Goal: Task Accomplishment & Management: Use online tool/utility

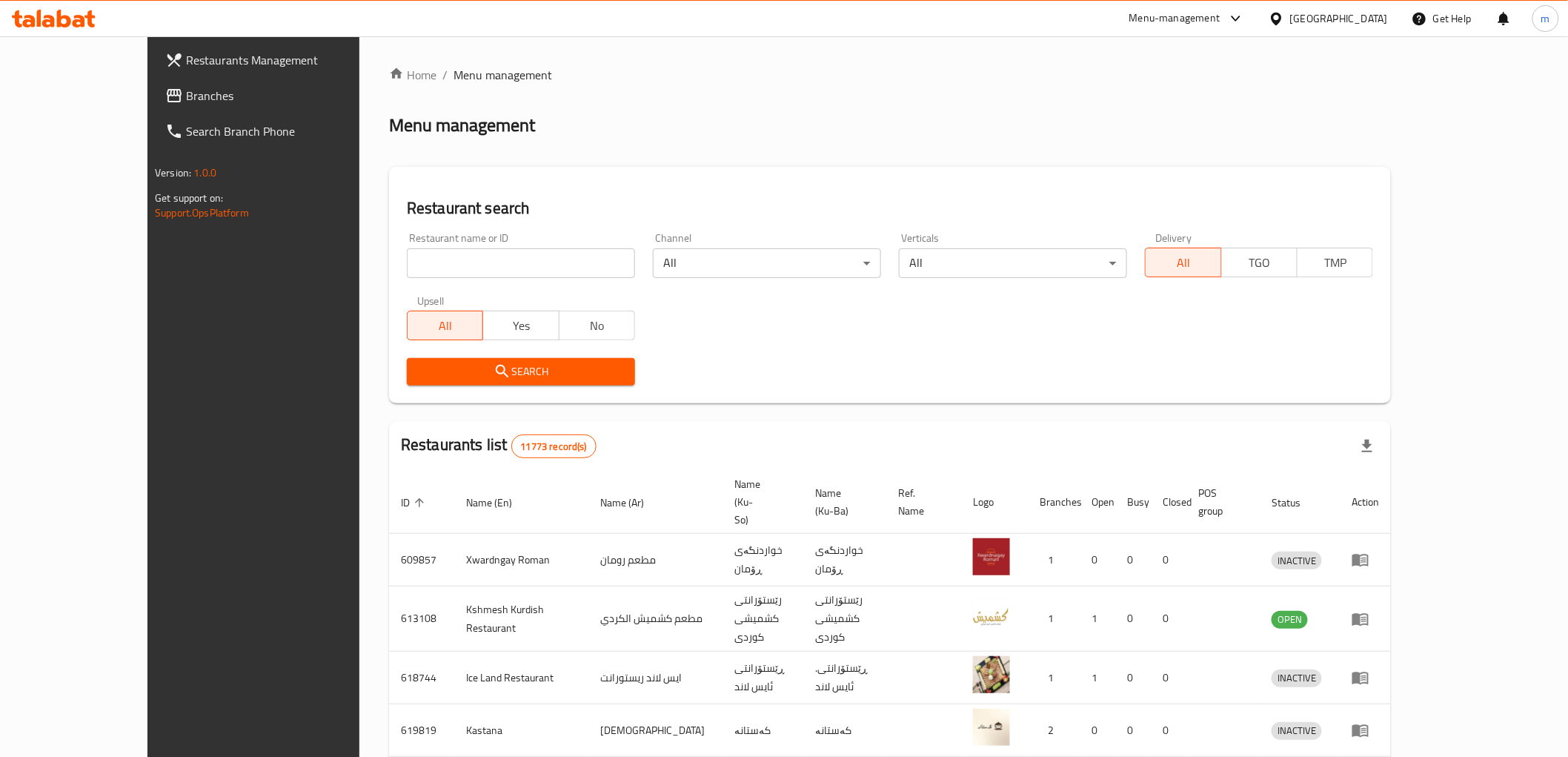
drag, startPoint x: 412, startPoint y: 328, endPoint x: 432, endPoint y: 293, distance: 40.3
click at [410, 328] on div "Home / Menu management Menu management Restaurant search Restaurant name or ID …" at bounding box center [889, 594] width 1001 height 1057
click at [460, 265] on input "search" at bounding box center [521, 262] width 228 height 29
paste input "Dar Al muqbilat"
type input "Dar Al muqbilat"
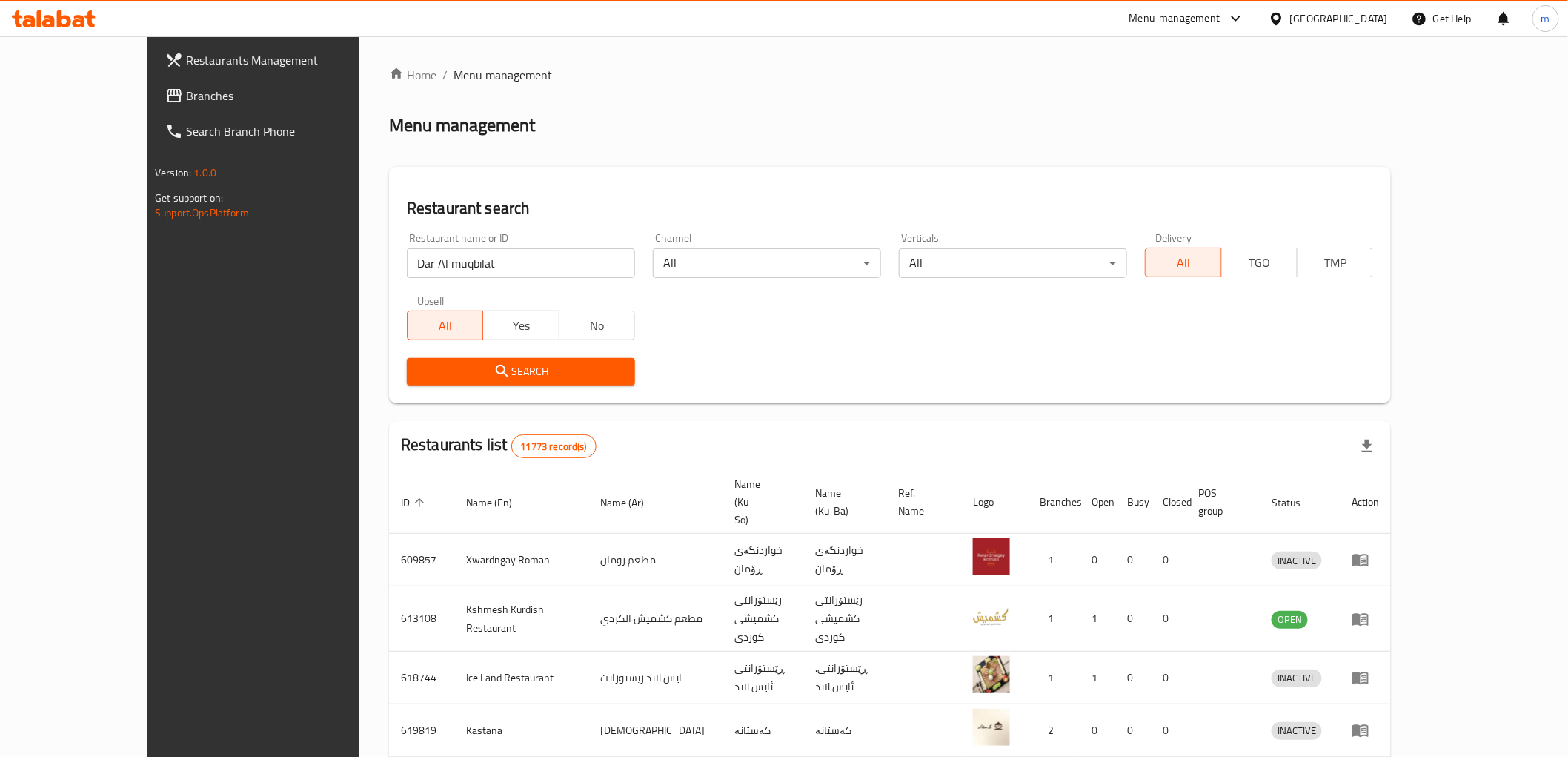
click at [578, 369] on span "Search" at bounding box center [521, 371] width 204 height 18
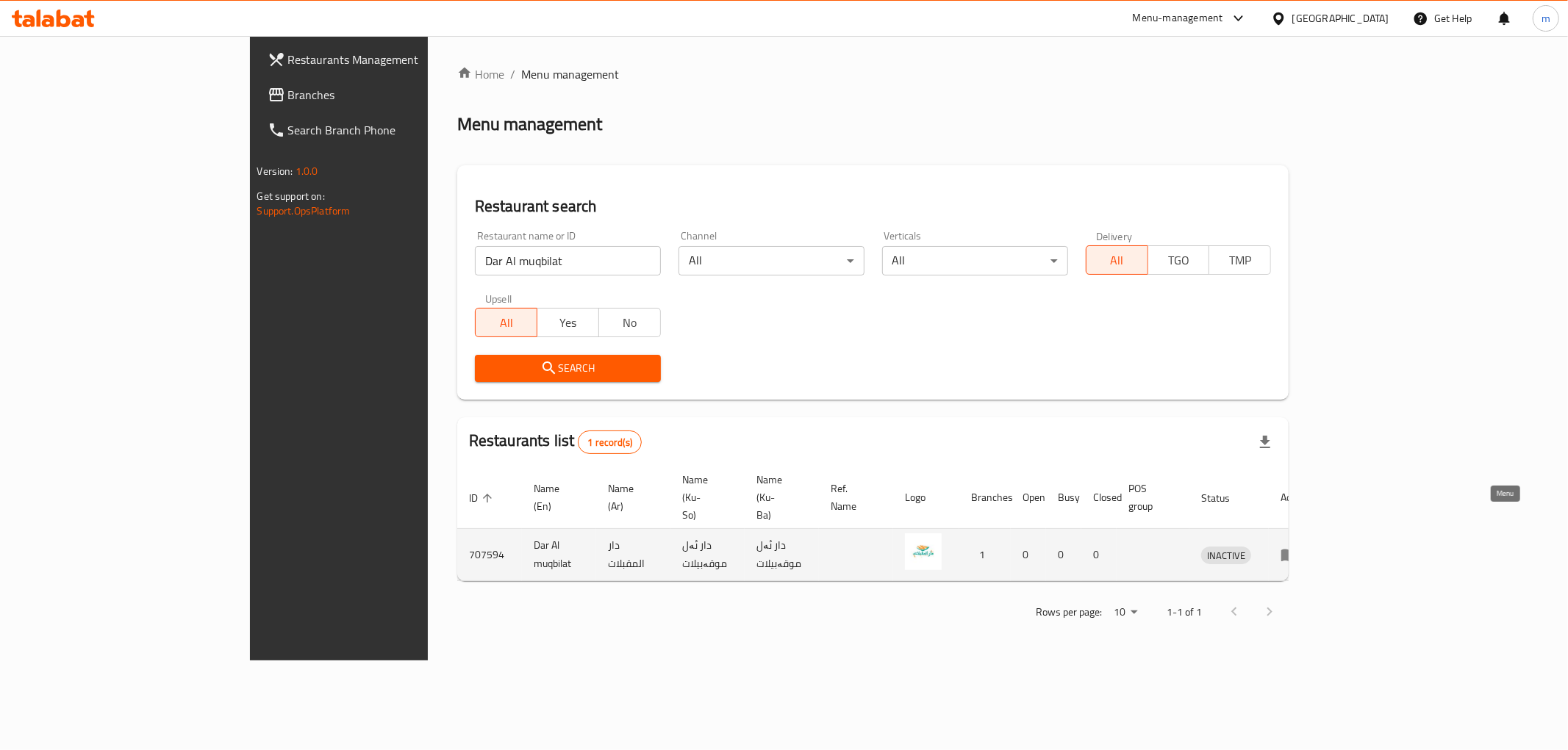
click at [1298, 546] on icon "enhanced table" at bounding box center [1289, 555] width 17 height 17
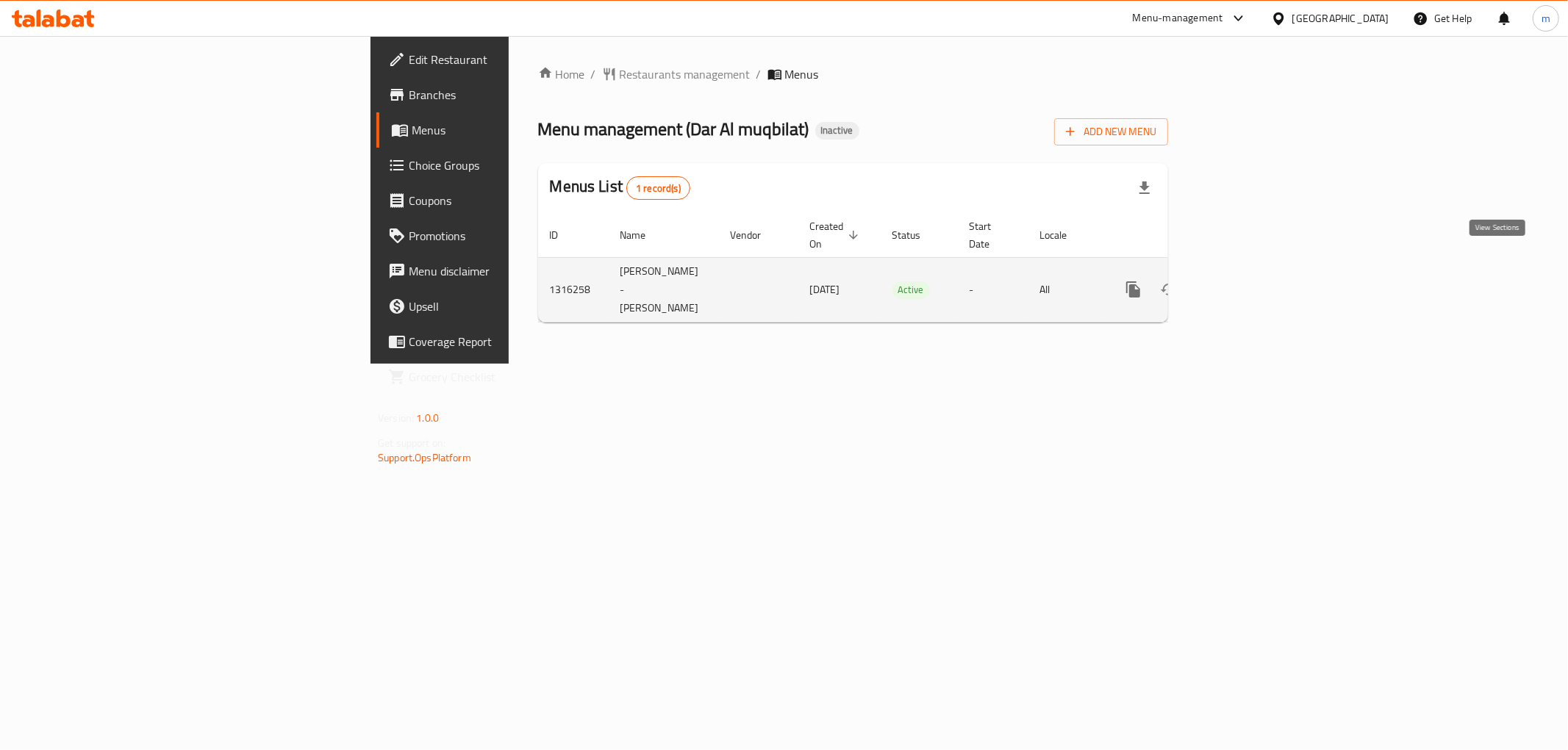
click at [1246, 283] on icon "enhanced table" at bounding box center [1238, 289] width 13 height 13
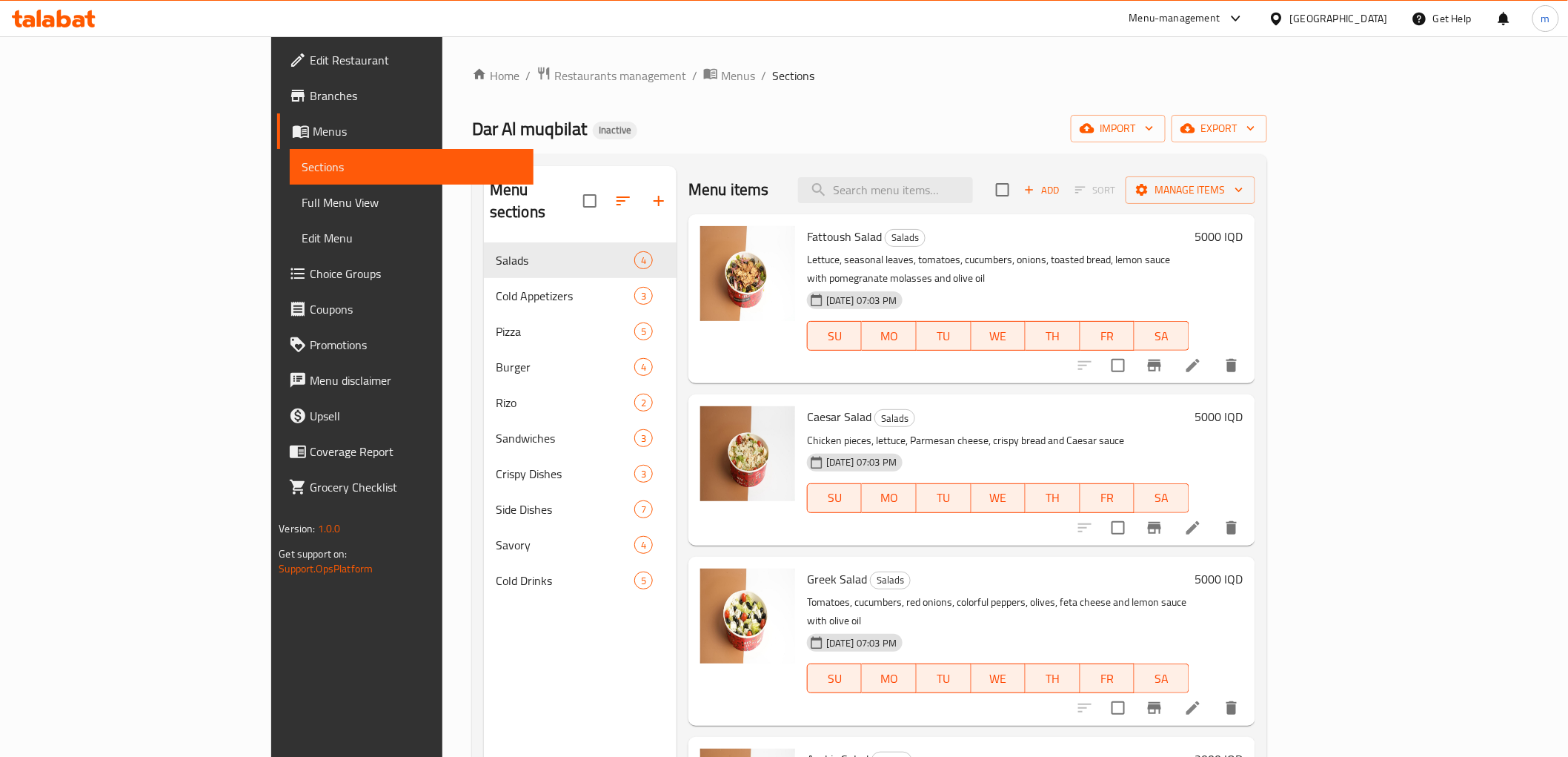
click at [301, 201] on span "Full Menu View" at bounding box center [411, 202] width 219 height 17
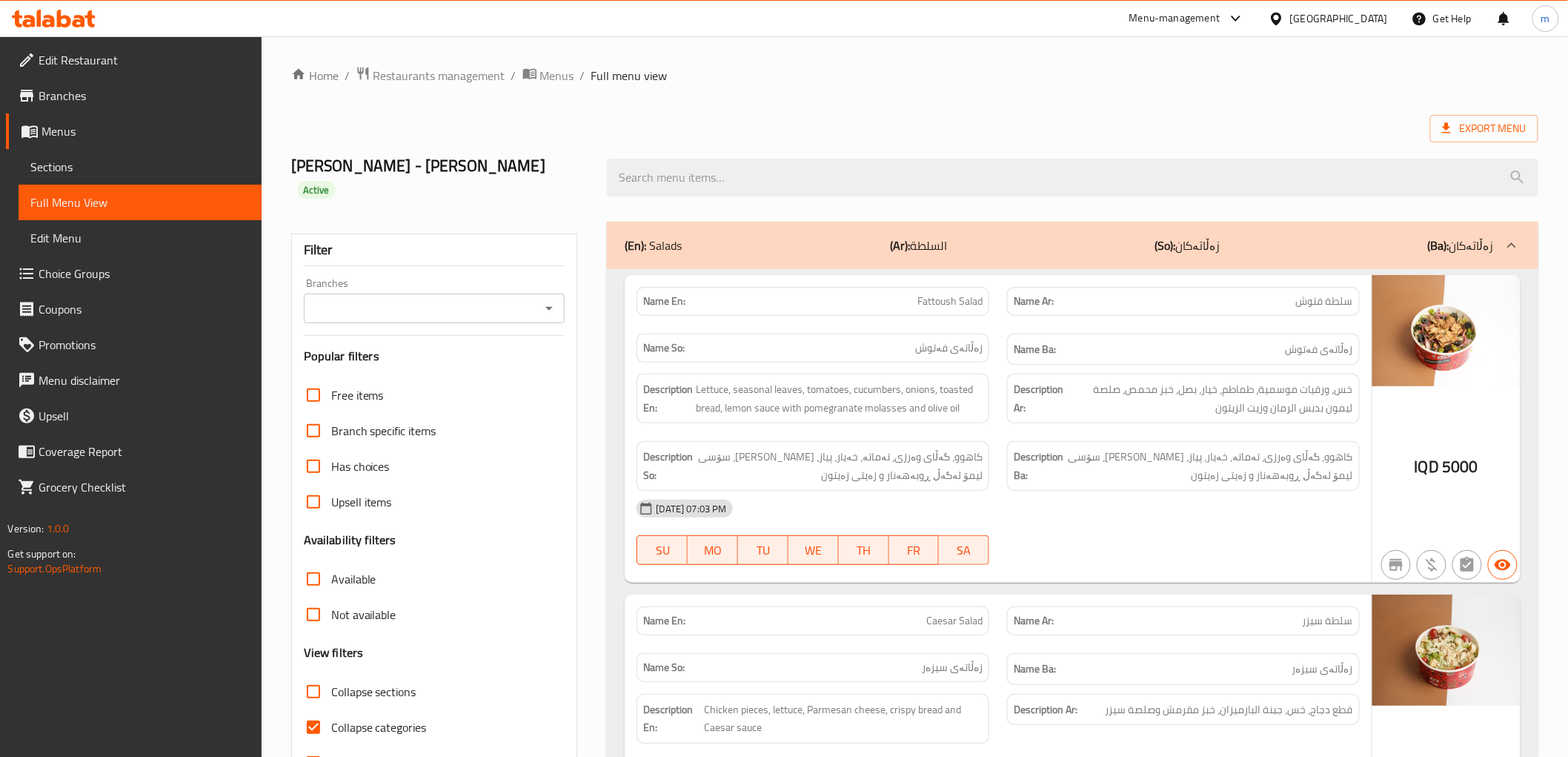
click at [411, 298] on input "Branches" at bounding box center [422, 309] width 228 height 21
click at [424, 352] on span "Dar Al muqbilat, Al-Qibla" at bounding box center [377, 350] width 125 height 17
type input "Dar Al muqbilat, Al-Qibla"
click at [374, 718] on span "Collapse categories" at bounding box center [379, 727] width 95 height 17
click at [331, 709] on input "Collapse categories" at bounding box center [313, 727] width 36 height 36
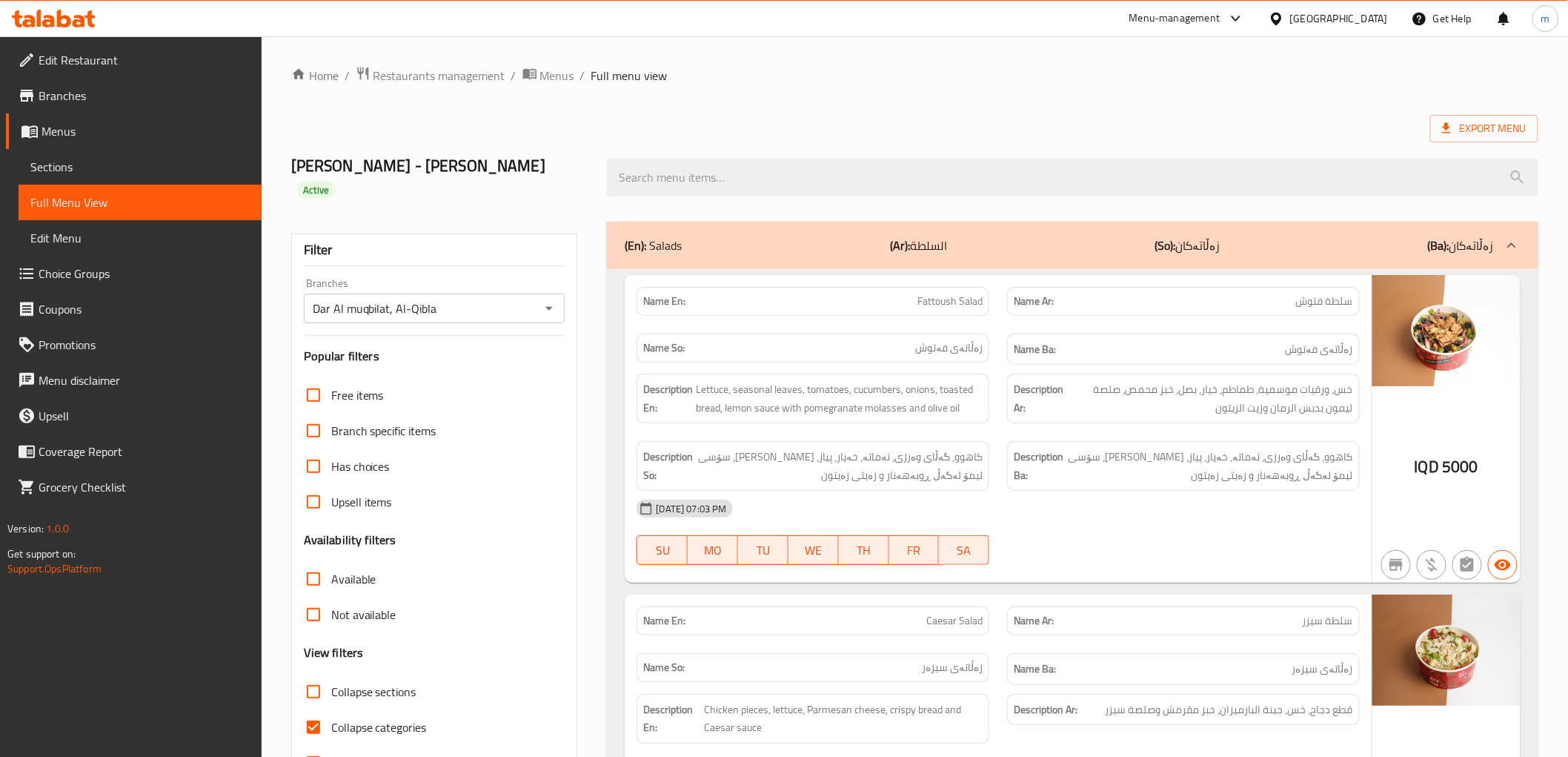
checkbox input "false"
click at [1200, 491] on div "[DATE] 07:03 PM" at bounding box center [997, 508] width 740 height 36
click at [406, 683] on span "Collapse sections" at bounding box center [374, 692] width 85 height 17
click at [331, 674] on input "Collapse sections" at bounding box center [313, 691] width 36 height 36
checkbox input "true"
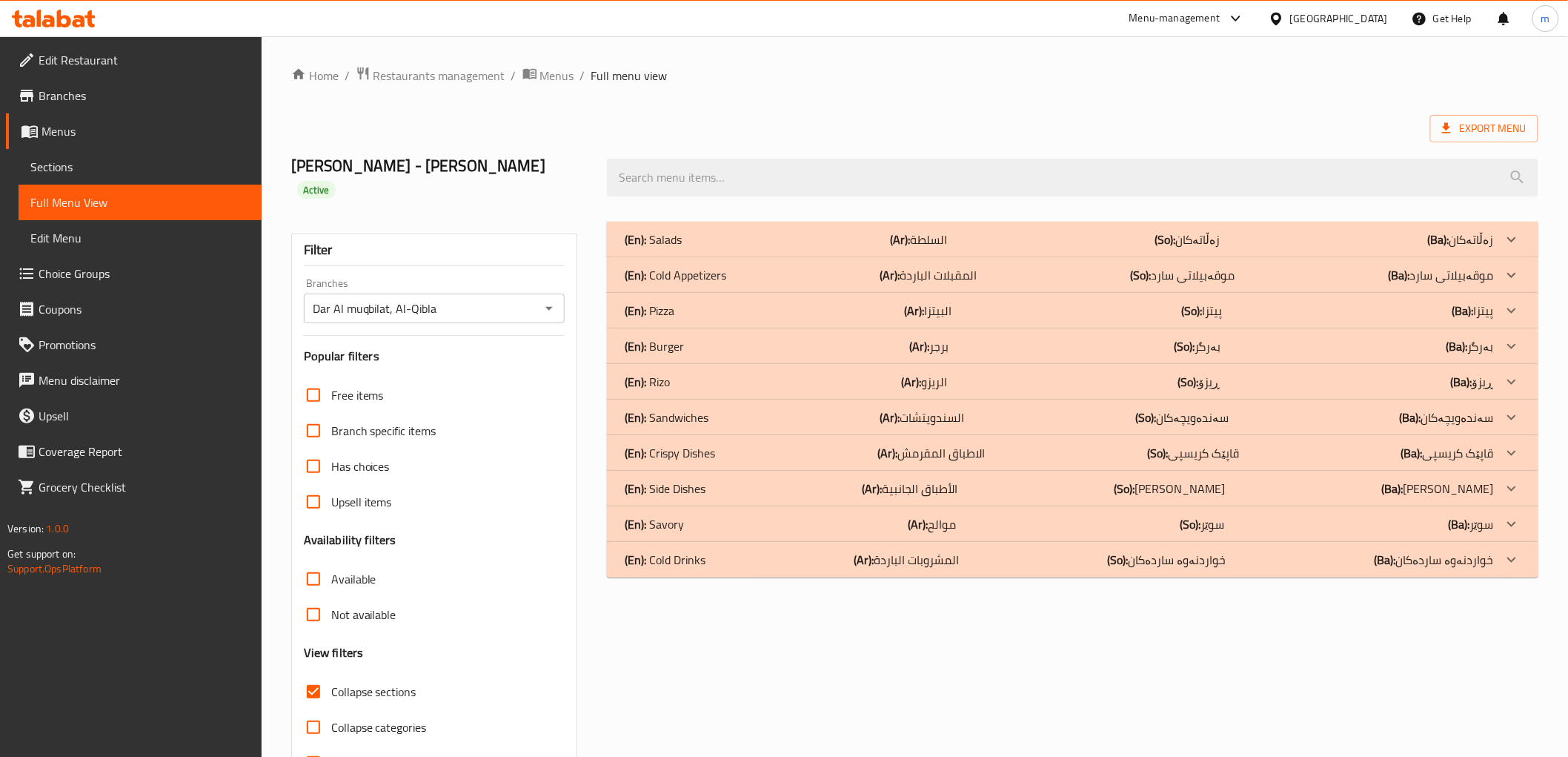
click at [695, 266] on p "(En): Cold Appetizers" at bounding box center [676, 275] width 102 height 17
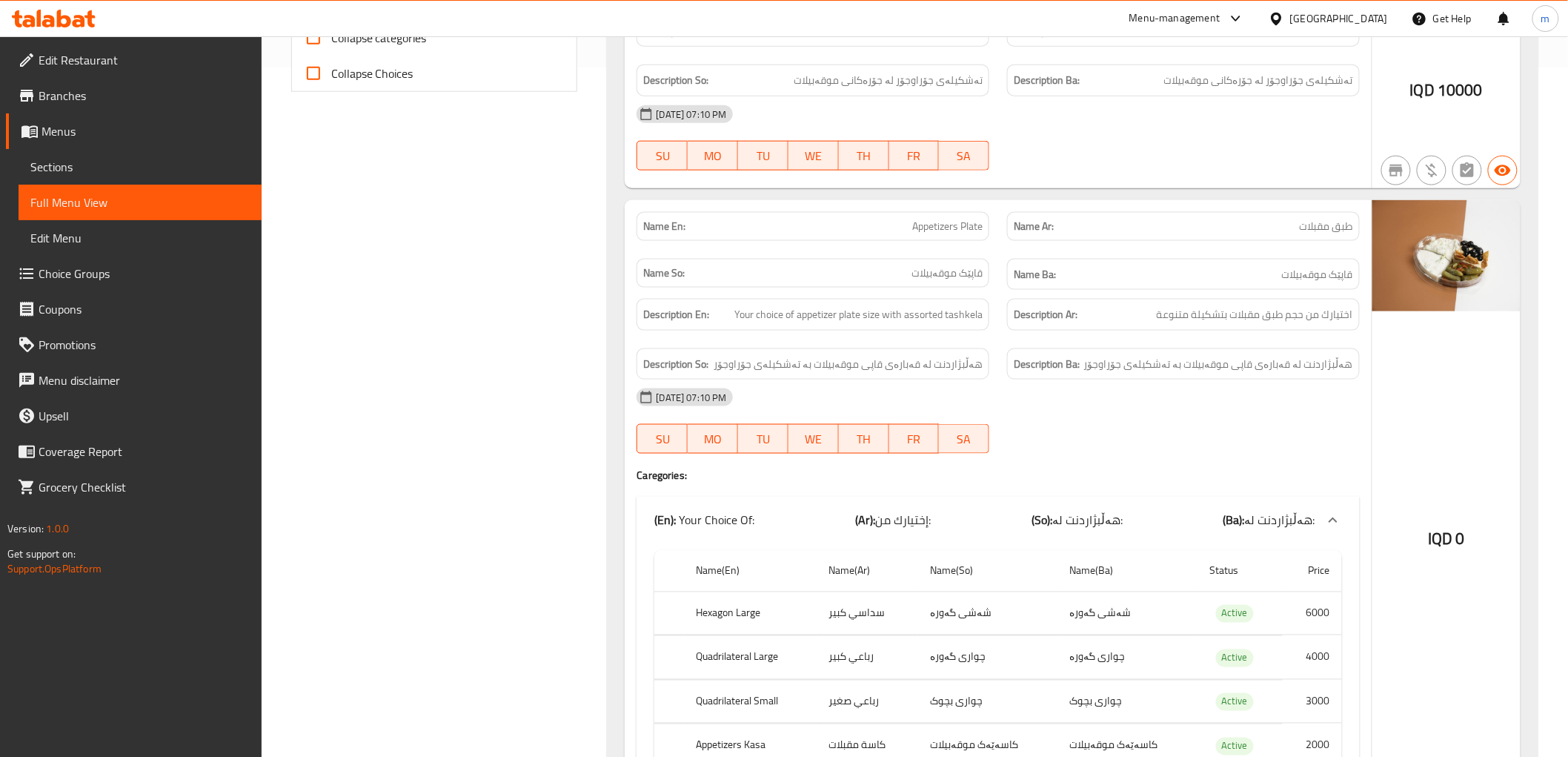
scroll to position [1071, 0]
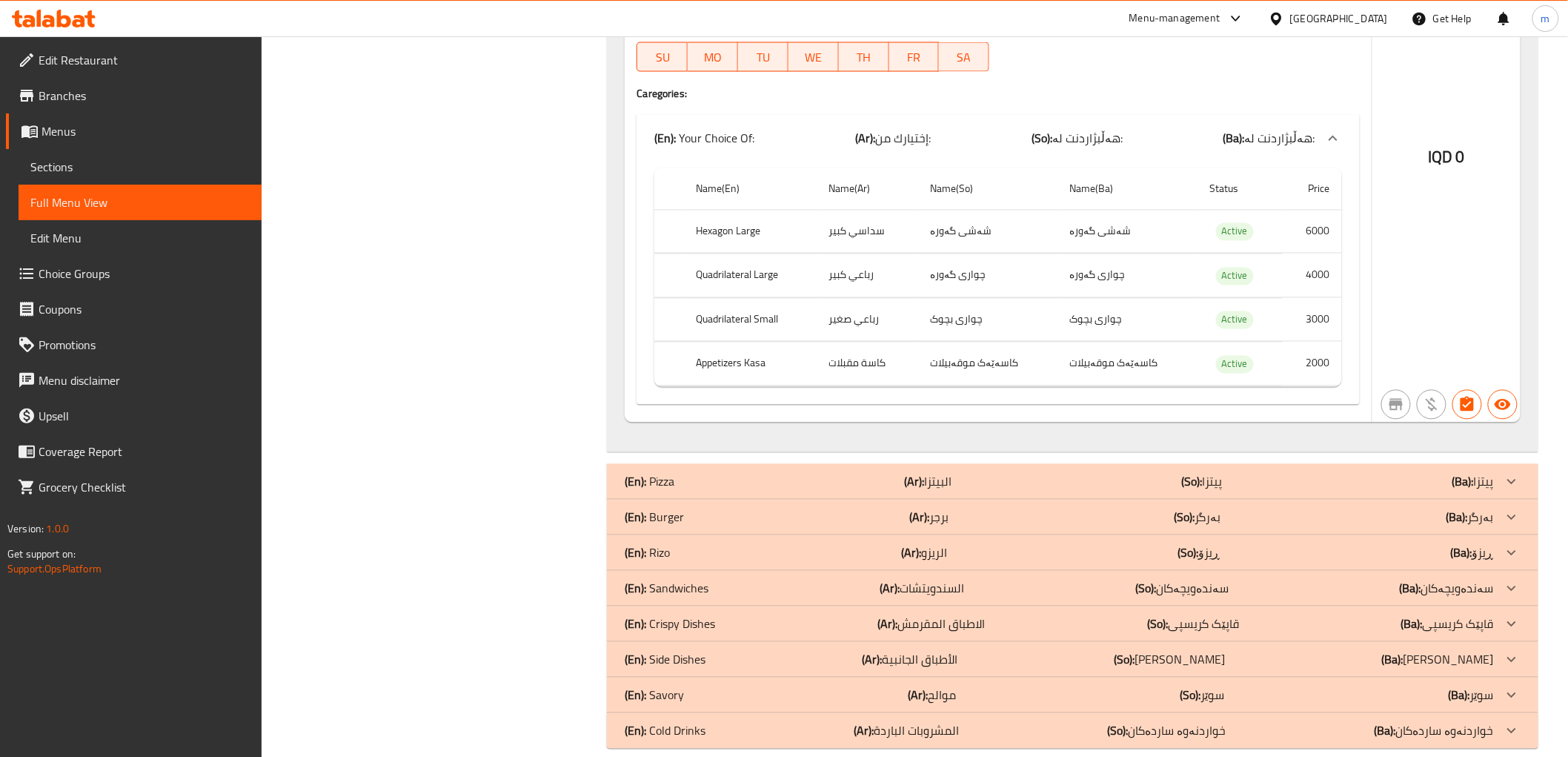
click at [1235, 544] on div "(En): [PERSON_NAME] (Ar): الريزو (So): ڕیزۆ (Ba): ڕیزۆ" at bounding box center [1059, 553] width 869 height 17
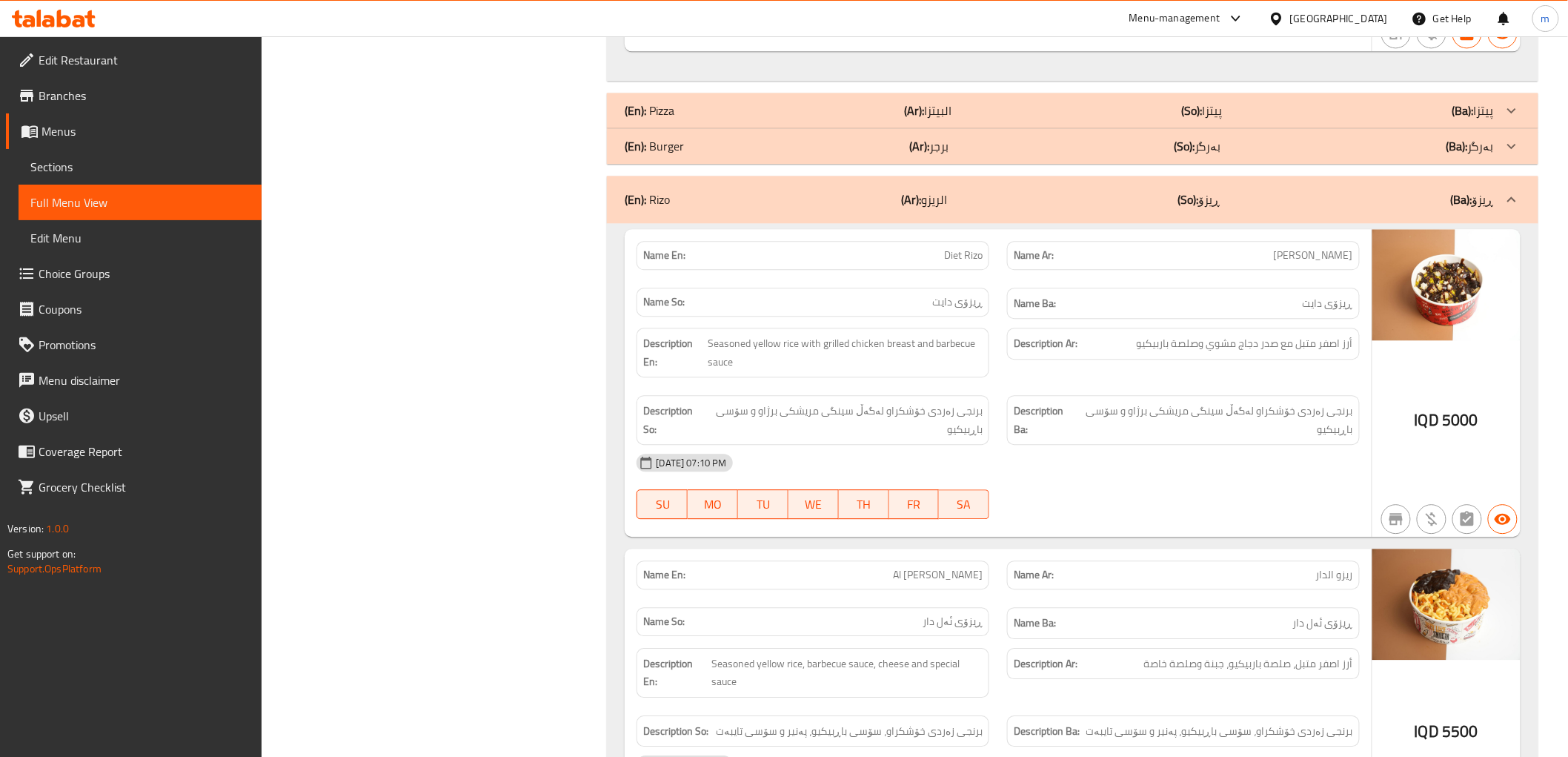
scroll to position [1753, 0]
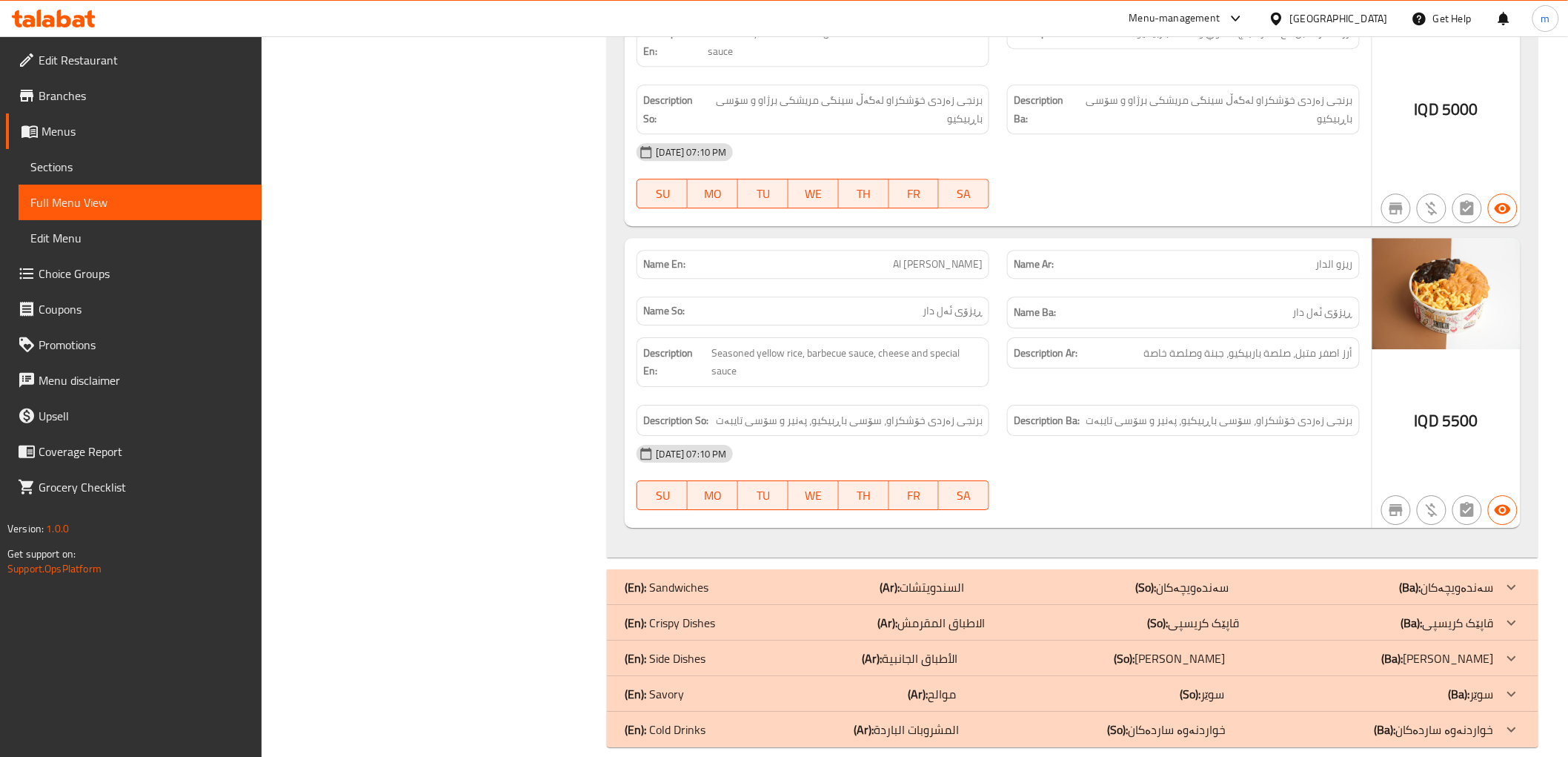
drag, startPoint x: 1140, startPoint y: 713, endPoint x: 1141, endPoint y: 705, distance: 8.1
click at [1139, 720] on p "(So): خواردنەوە ساردەکان" at bounding box center [1167, 729] width 118 height 17
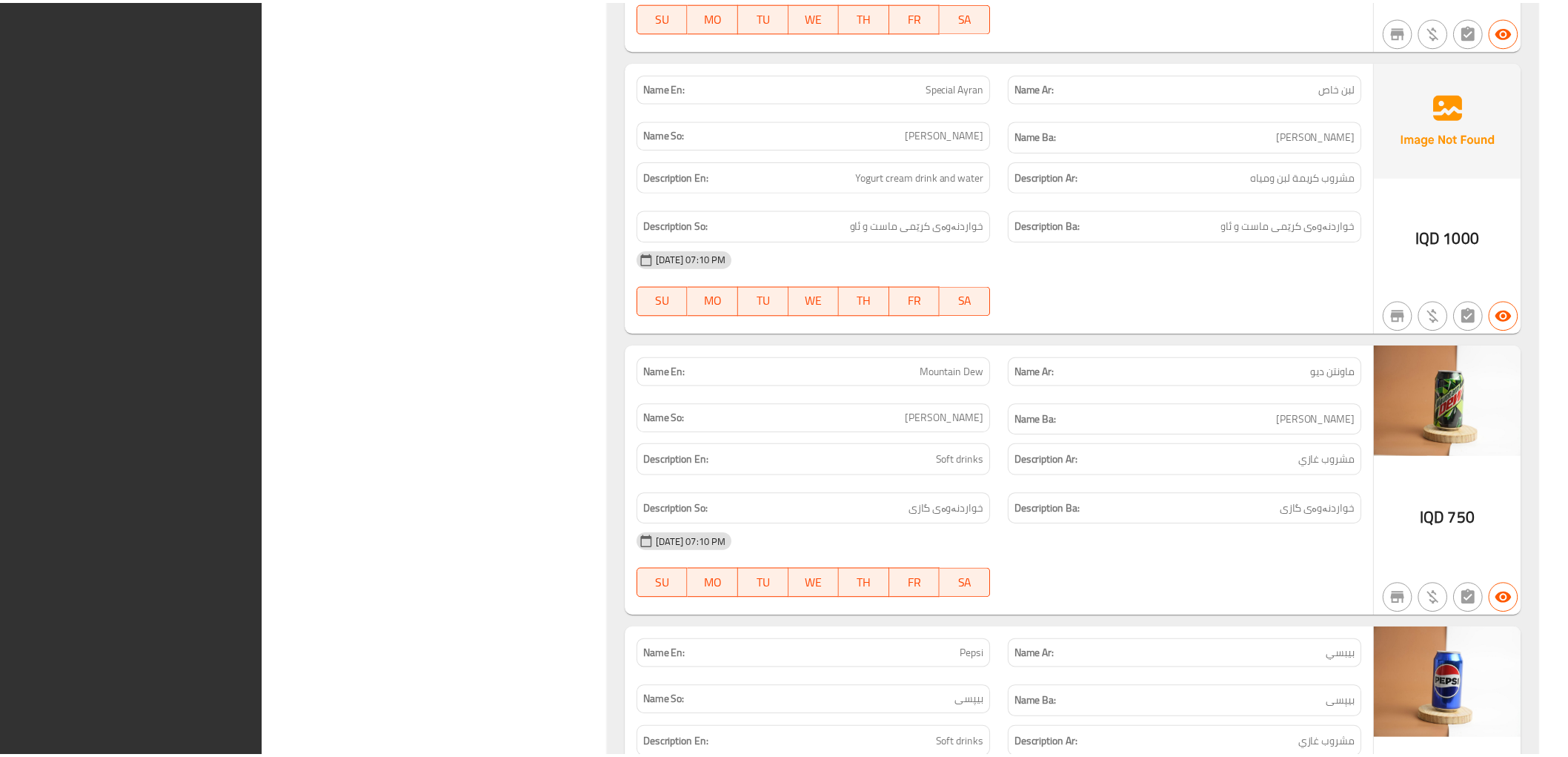
scroll to position [3220, 0]
